Goal: Task Accomplishment & Management: Complete application form

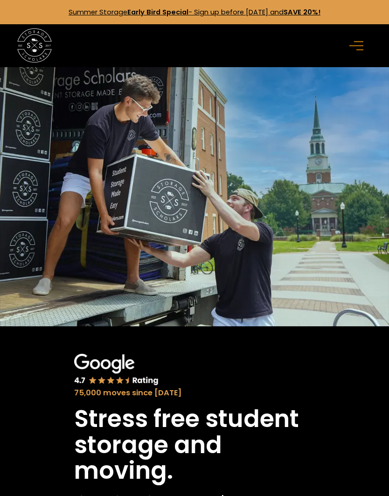
click at [387, 234] on img at bounding box center [194, 196] width 389 height 259
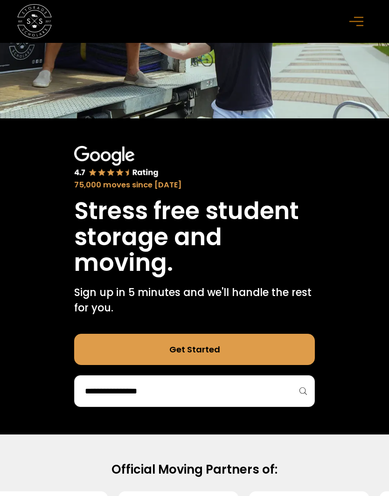
click at [244, 393] on input "search" at bounding box center [194, 391] width 221 height 16
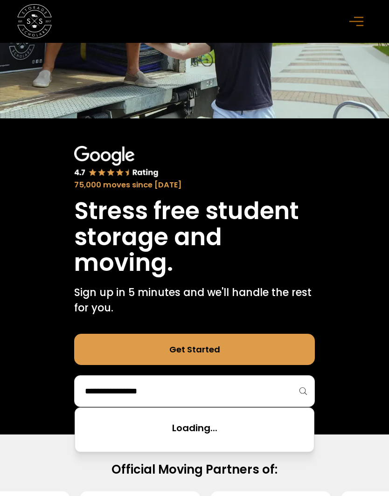
scroll to position [251, 0]
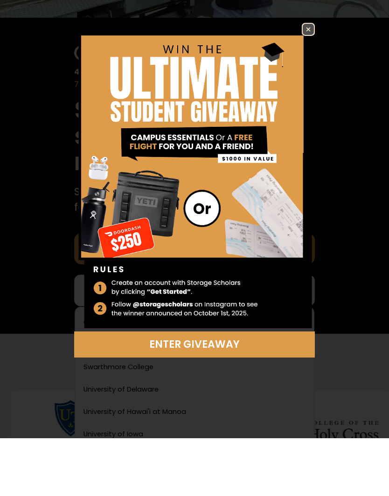
click at [302, 81] on img at bounding box center [194, 235] width 240 height 308
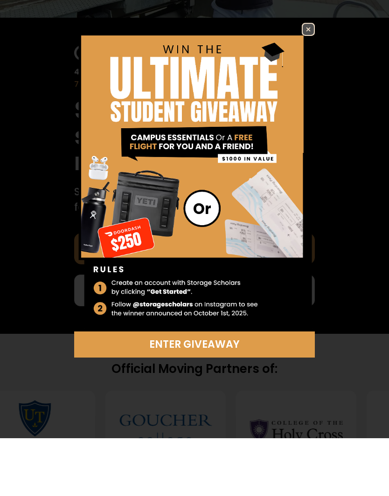
scroll to position [329, 0]
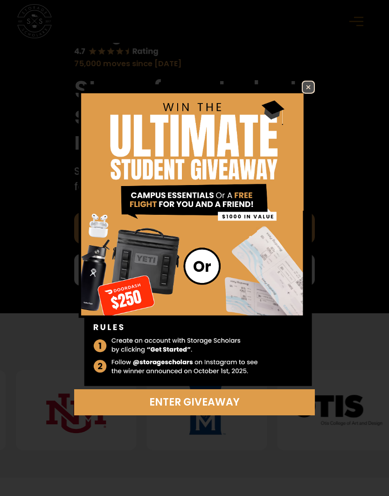
click at [306, 92] on img at bounding box center [307, 87] width 11 height 11
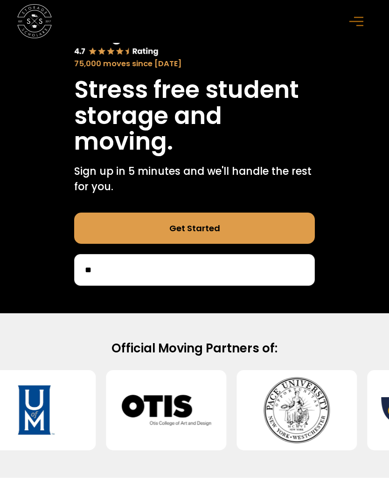
click at [178, 273] on input "**" at bounding box center [194, 270] width 221 height 16
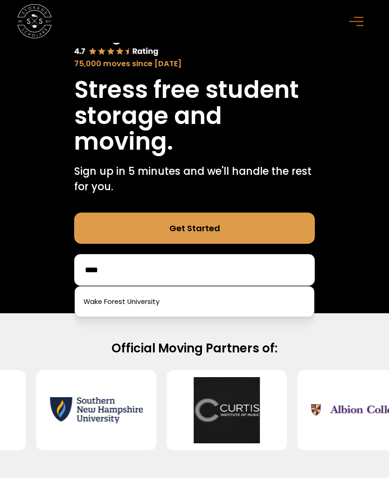
type input "****"
click at [184, 308] on link at bounding box center [194, 301] width 231 height 21
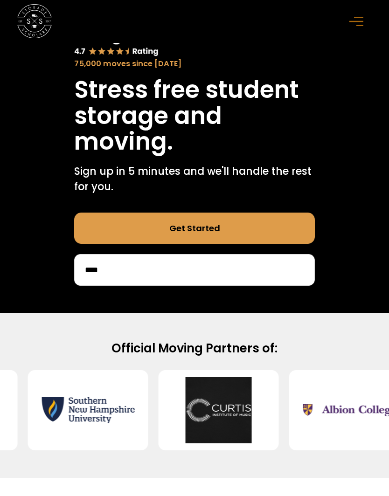
click at [172, 301] on div "75,000 moves since 2017 Stress free student storage and moving. Sign up in 5 mi…" at bounding box center [194, 155] width 389 height 316
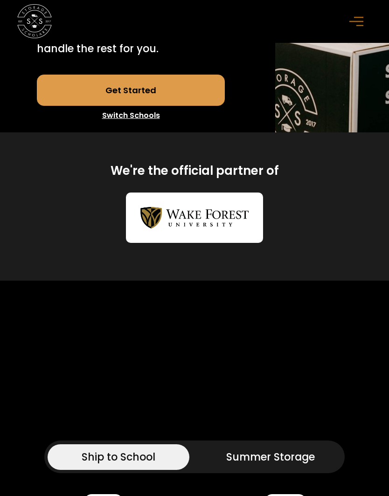
scroll to position [275, 0]
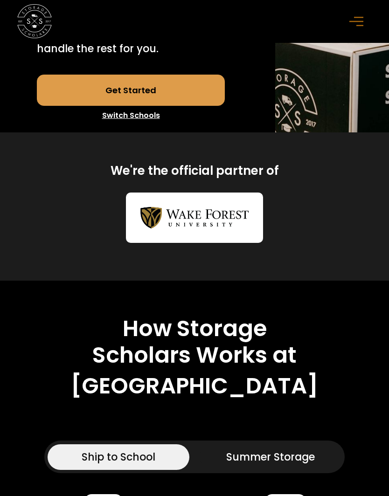
click at [134, 105] on link "Get Started" at bounding box center [131, 90] width 188 height 31
